Goal: Navigation & Orientation: Find specific page/section

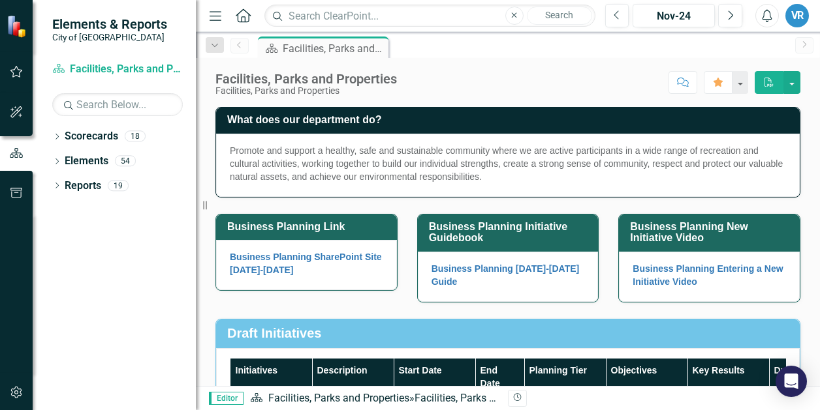
click at [452, 98] on div "Facilities, Parks and Properties Facilities, Parks and Properties Score: N/A No…" at bounding box center [508, 222] width 624 height 328
click at [240, 18] on icon "Home" at bounding box center [242, 15] width 17 height 14
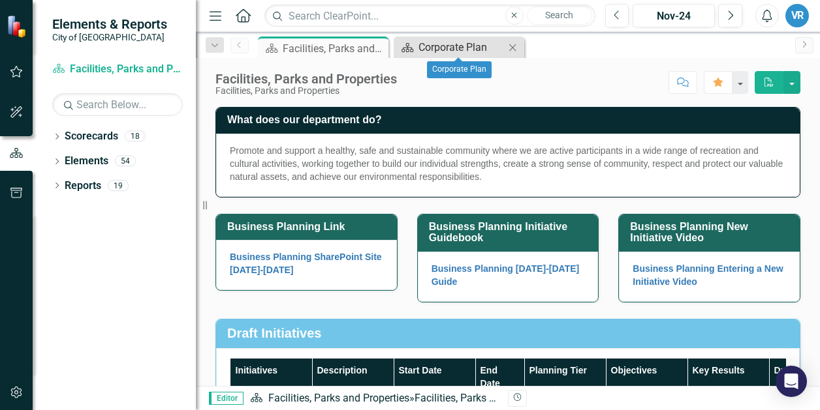
click at [435, 50] on div "Corporate Plan" at bounding box center [461, 47] width 86 height 16
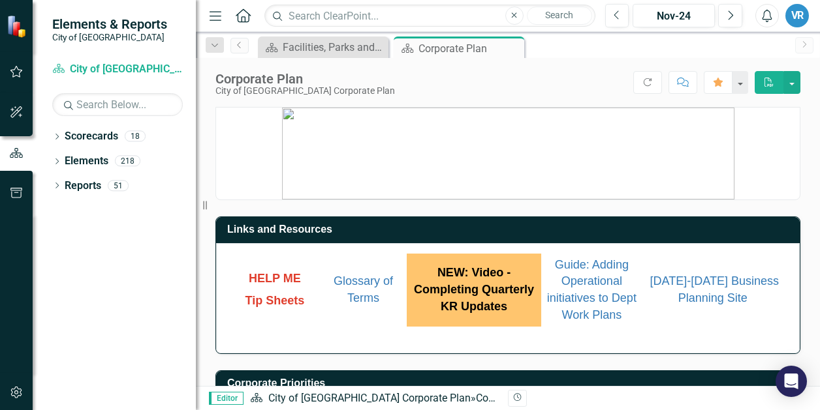
click at [792, 258] on div "Links and Resources HELP ME Tip Sheets Glossary of Terms NEW: Video - Completin…" at bounding box center [508, 277] width 604 height 154
click at [739, 172] on p at bounding box center [507, 154] width 583 height 92
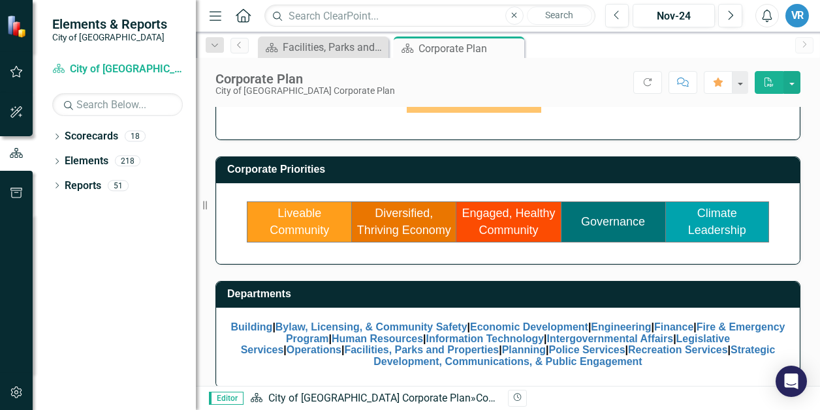
scroll to position [215, 0]
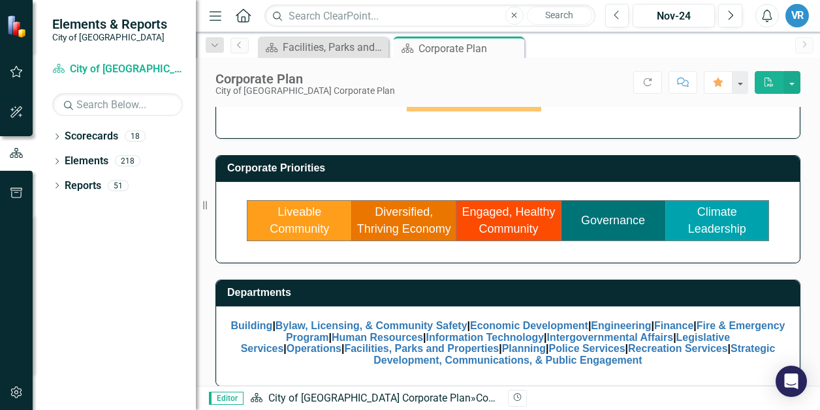
click at [516, 213] on link "Engaged, Healthy Community" at bounding box center [507, 221] width 93 height 30
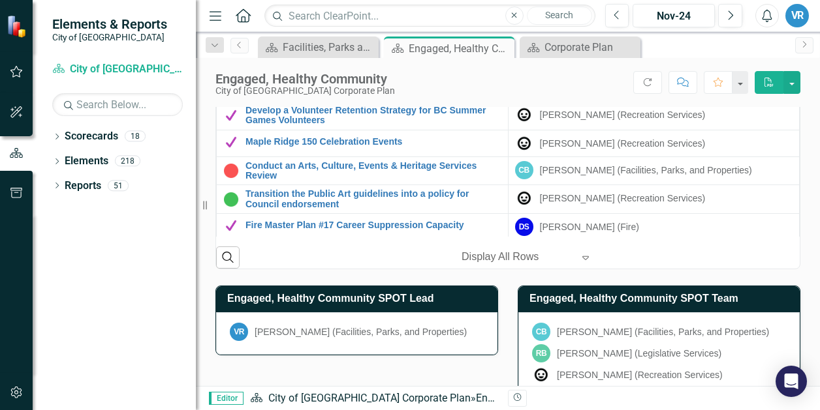
scroll to position [1056, 0]
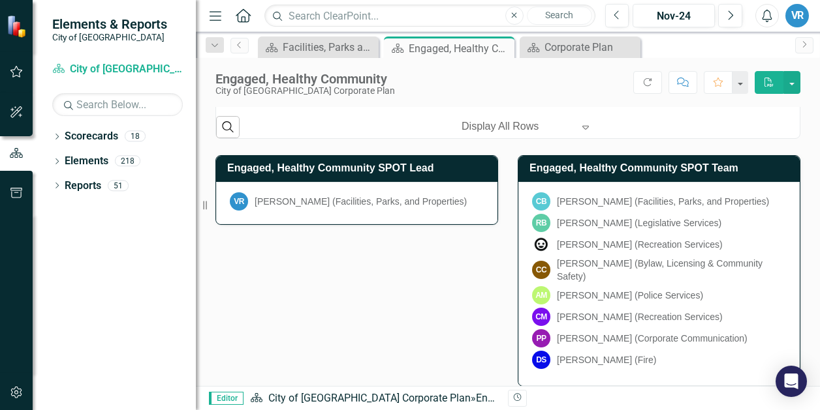
click at [796, 226] on div "Engaged, Healthy Community SPOT Team CB [PERSON_NAME] (Facilities, Parks, and P…" at bounding box center [659, 263] width 302 height 248
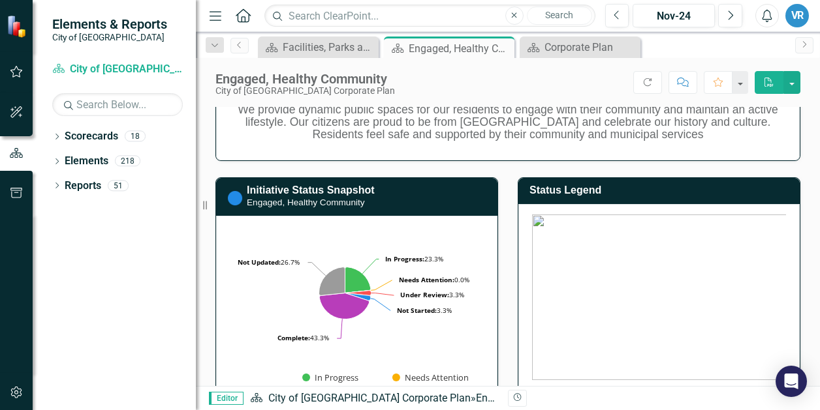
scroll to position [0, 0]
